Goal: Task Accomplishment & Management: Use online tool/utility

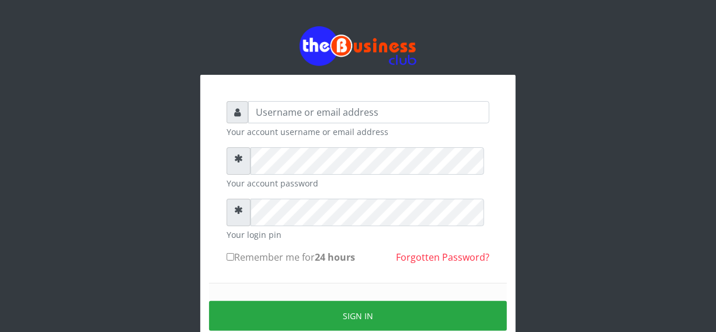
click at [320, 241] on small "Your login pin" at bounding box center [358, 234] width 263 height 12
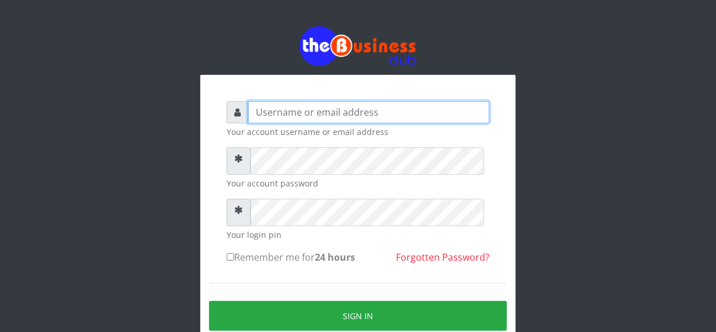
type input "biggsam20@gmail.com"
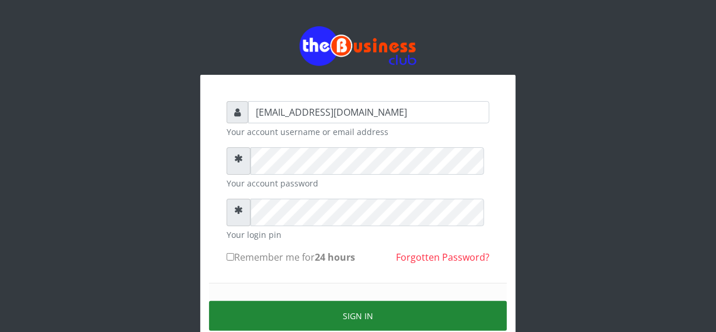
click at [331, 326] on button "Sign in" at bounding box center [358, 316] width 298 height 30
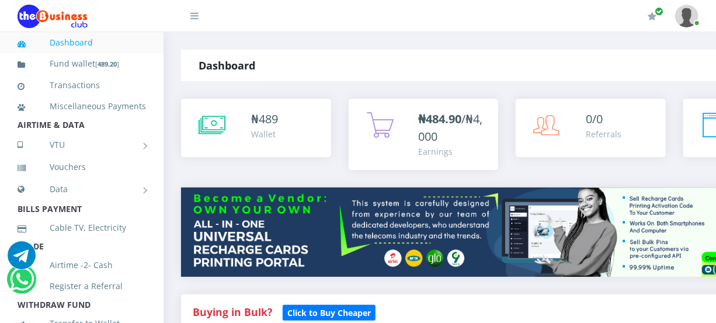
scroll to position [21, 0]
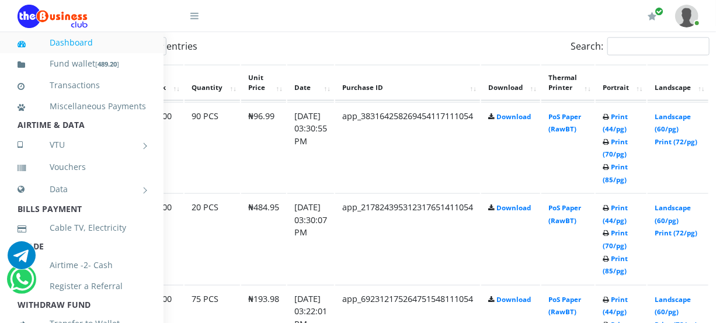
scroll to position [637, 106]
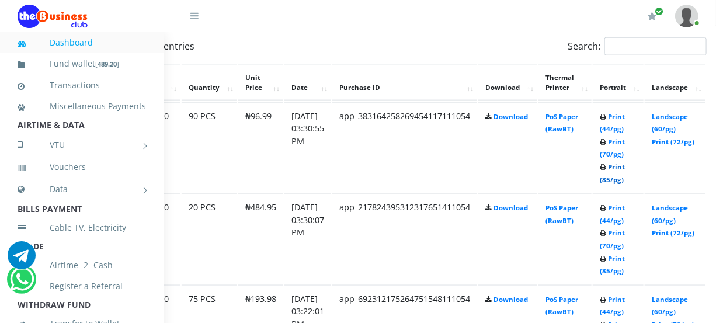
click at [625, 184] on link "Print (85/pg)" at bounding box center [612, 173] width 25 height 22
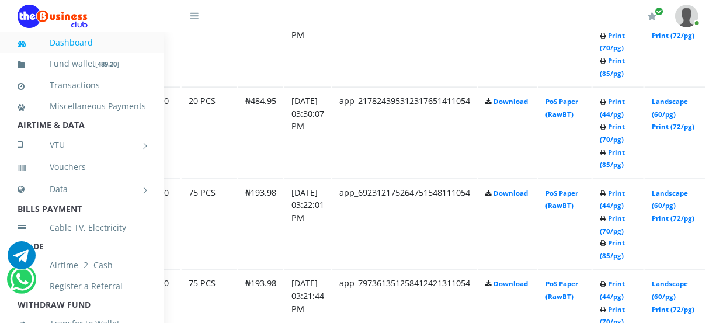
scroll to position [765, 106]
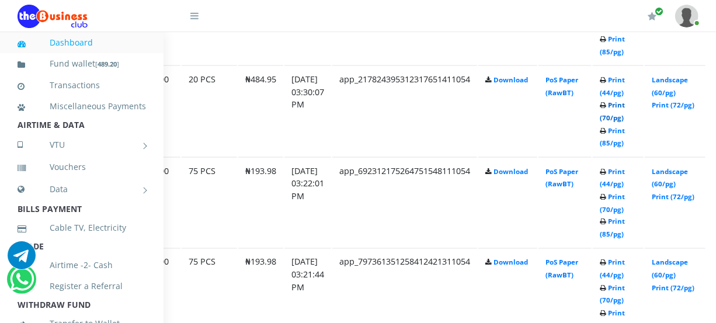
click at [625, 122] on link "Print (70/pg)" at bounding box center [612, 112] width 25 height 22
click at [625, 214] on link "Print (70/pg)" at bounding box center [612, 203] width 25 height 22
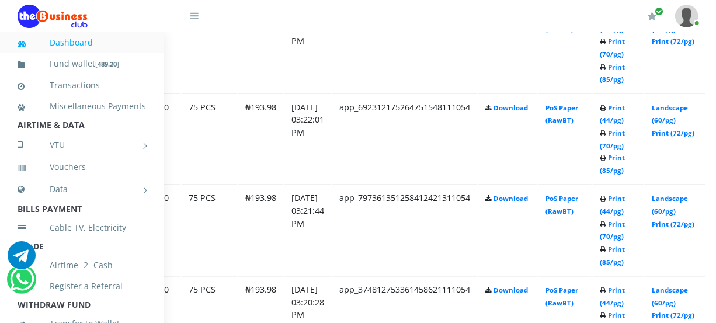
scroll to position [829, 85]
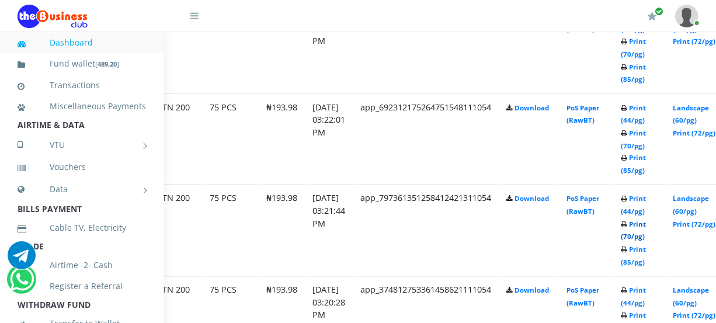
click at [646, 242] on link "Print (70/pg)" at bounding box center [633, 231] width 25 height 22
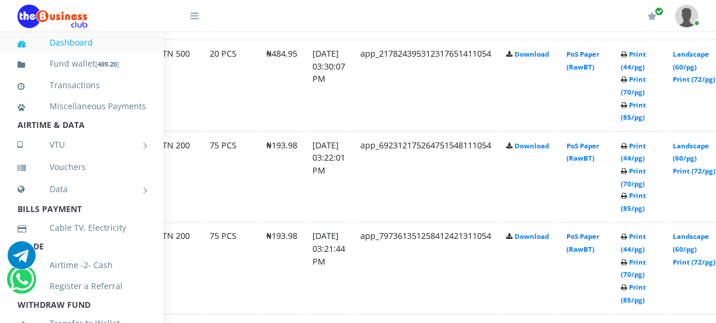
scroll to position [792, 85]
click at [646, 187] on link "Print (70/pg)" at bounding box center [633, 176] width 25 height 22
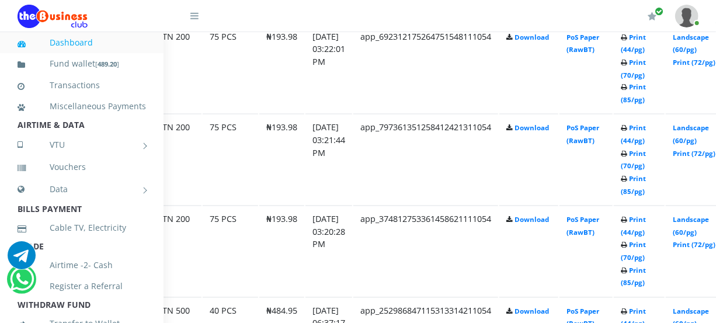
scroll to position [900, 85]
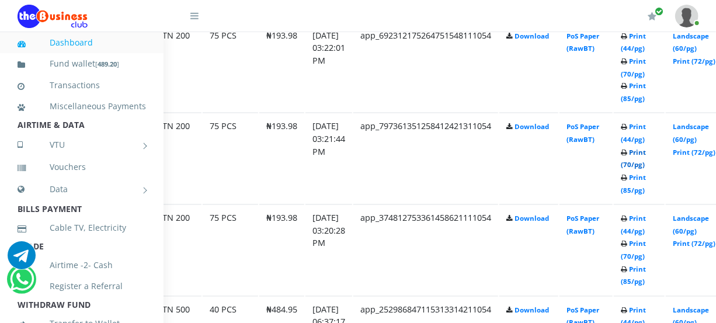
click at [646, 170] on link "Print (70/pg)" at bounding box center [633, 159] width 25 height 22
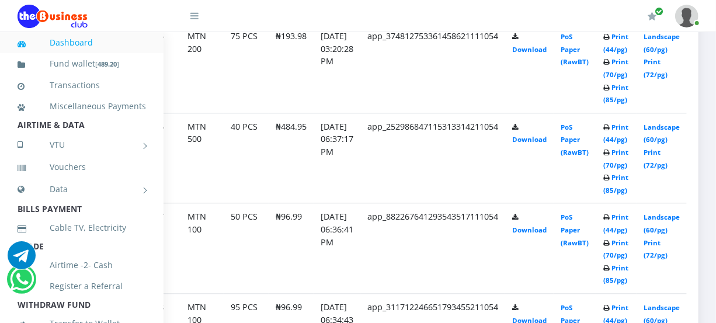
scroll to position [1085, 85]
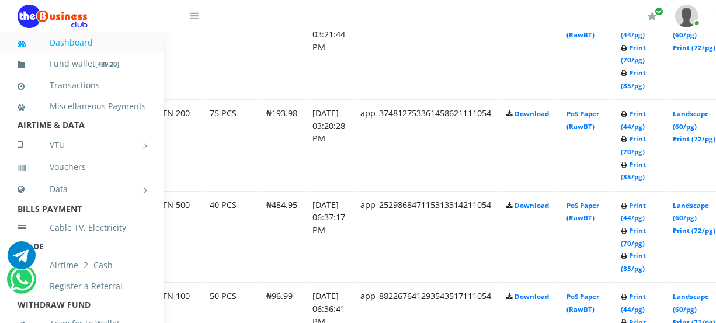
scroll to position [1085, 85]
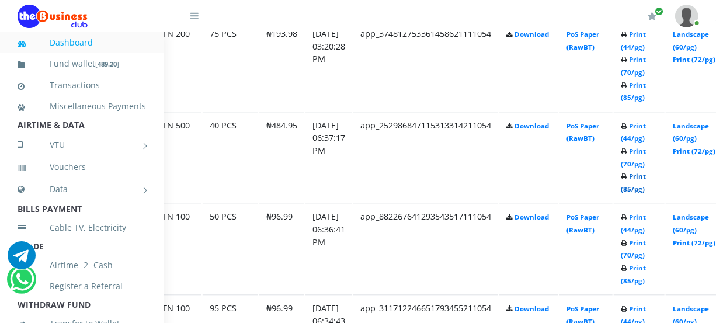
click at [646, 193] on link "Print (85/pg)" at bounding box center [633, 183] width 25 height 22
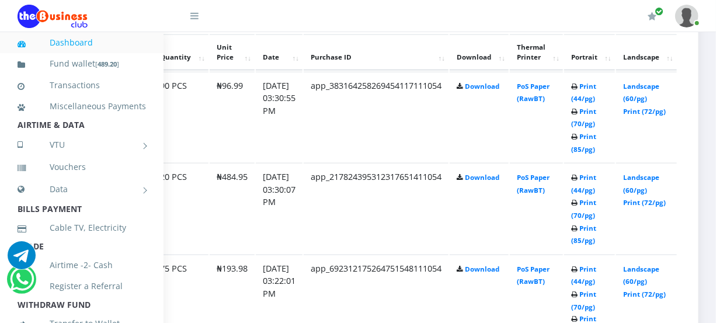
scroll to position [667, 148]
click at [660, 195] on link "Landscape (60/pg)" at bounding box center [641, 184] width 36 height 22
click at [597, 245] on link "Print (85/pg)" at bounding box center [583, 235] width 25 height 22
